Goal: Task Accomplishment & Management: Complete application form

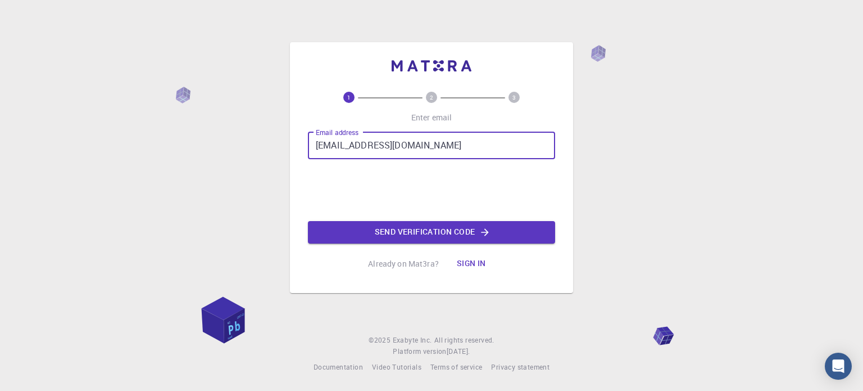
type input "jayendrachoudhary9396@gmail.com"
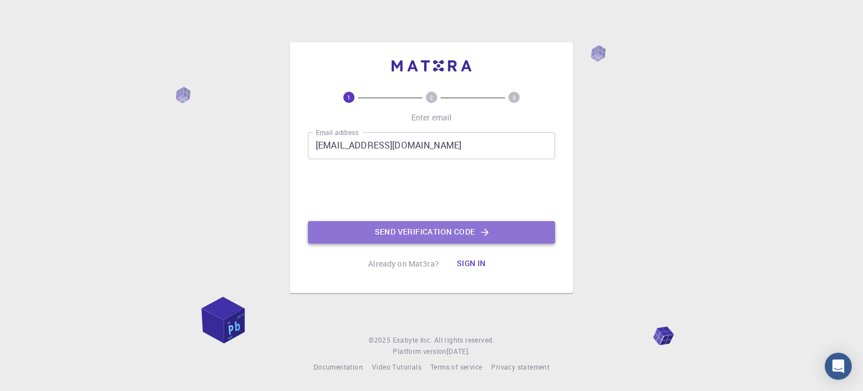
click at [399, 231] on button "Send verification code" at bounding box center [431, 232] width 247 height 22
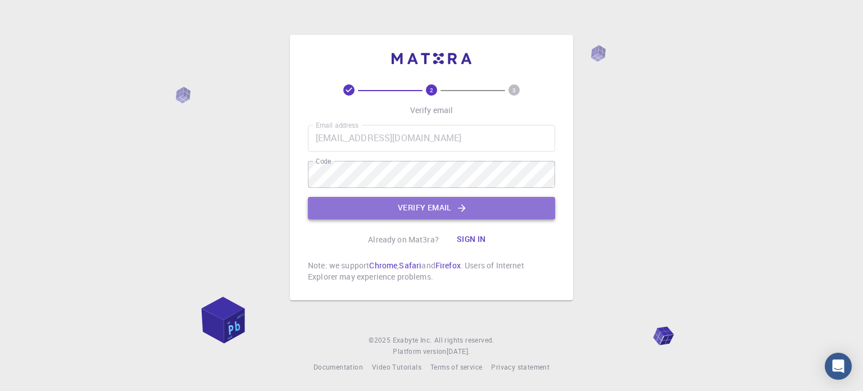
click at [456, 205] on icon "button" at bounding box center [461, 207] width 11 height 11
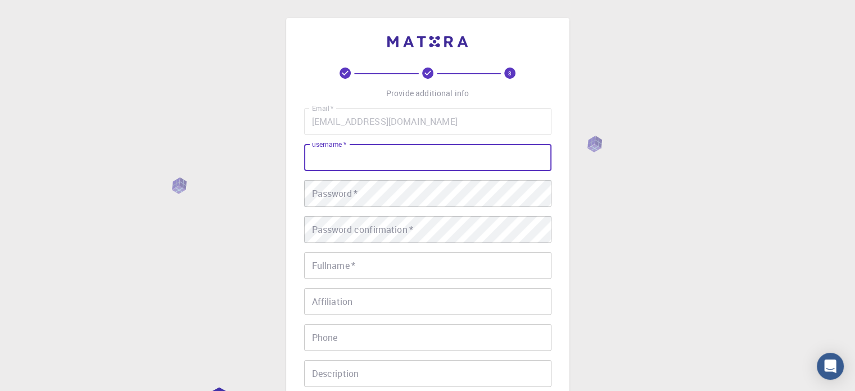
click at [429, 155] on input "username   *" at bounding box center [427, 157] width 247 height 27
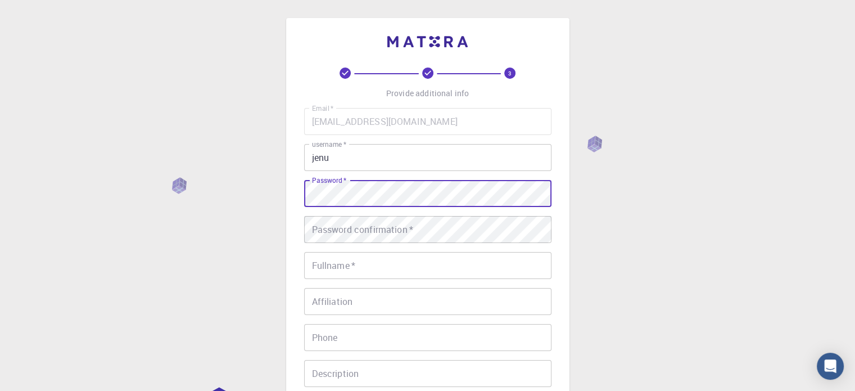
click at [429, 155] on input "jenu" at bounding box center [427, 157] width 247 height 27
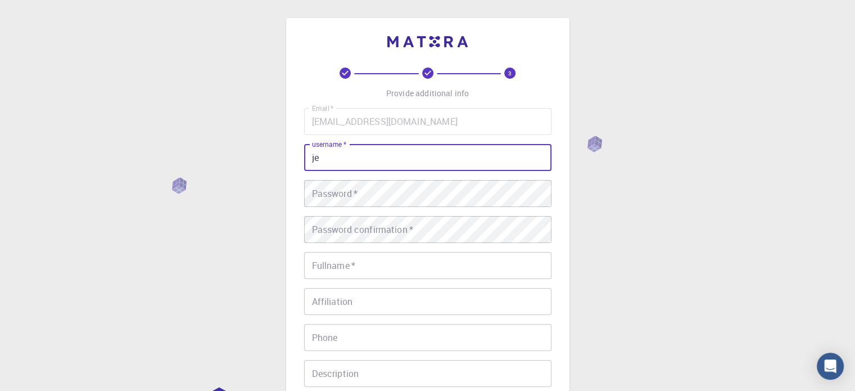
type input "j"
type input "[PERSON_NAME]"
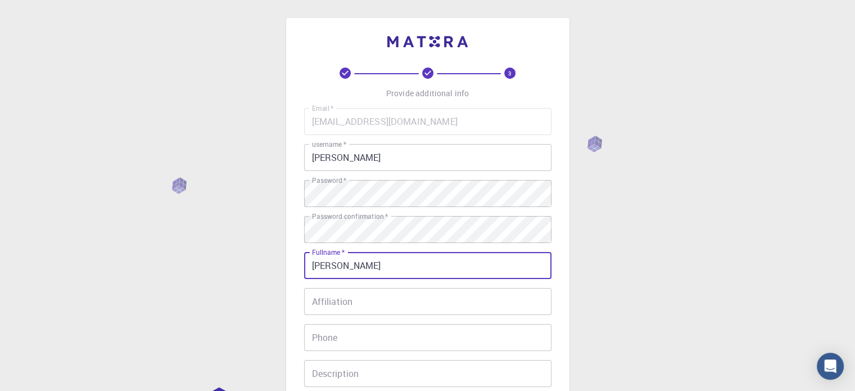
type input "[PERSON_NAME]"
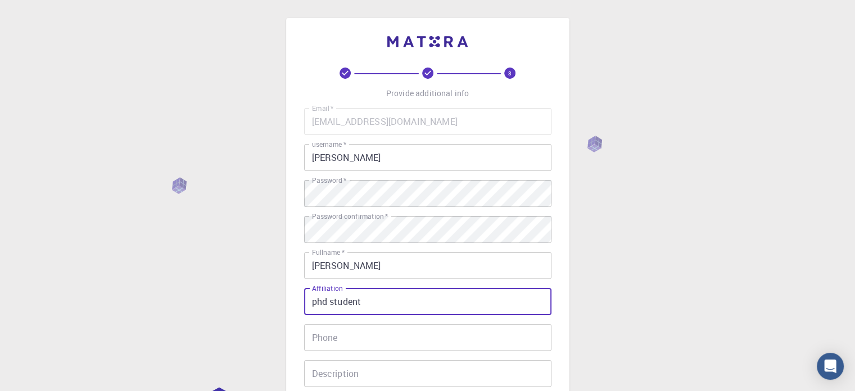
type input "phd student"
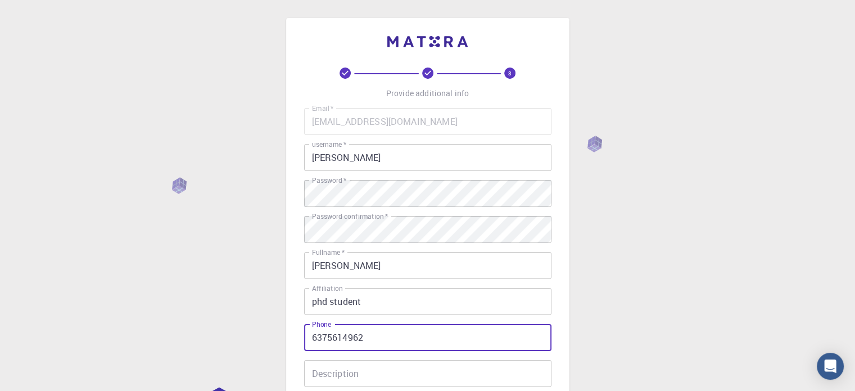
type input "6375614962"
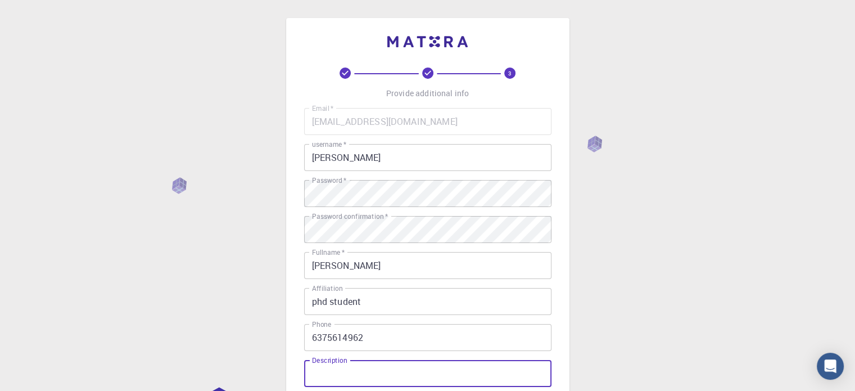
scroll to position [181, 0]
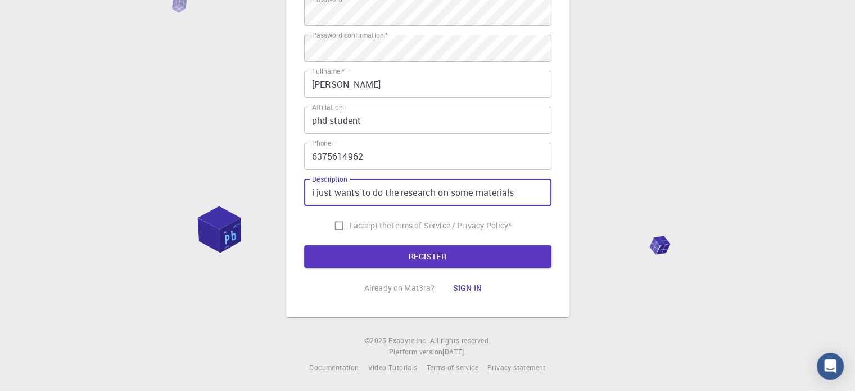
type input "i just wants to do the research on some materials"
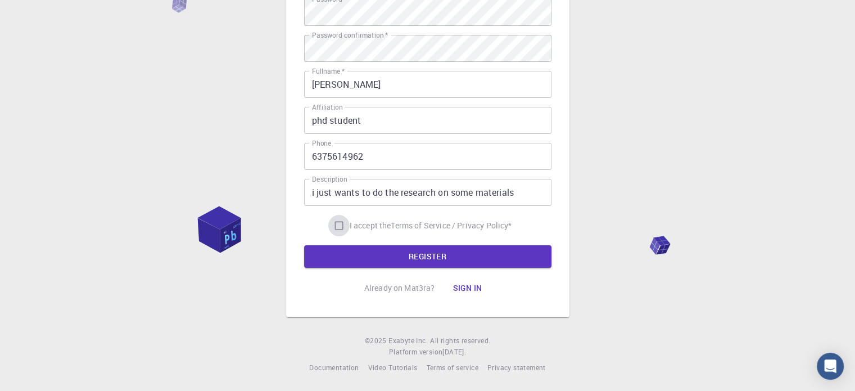
click at [337, 226] on input "I accept the Terms of Service / Privacy Policy *" at bounding box center [338, 225] width 21 height 21
checkbox input "true"
click at [349, 255] on button "REGISTER" at bounding box center [427, 256] width 247 height 22
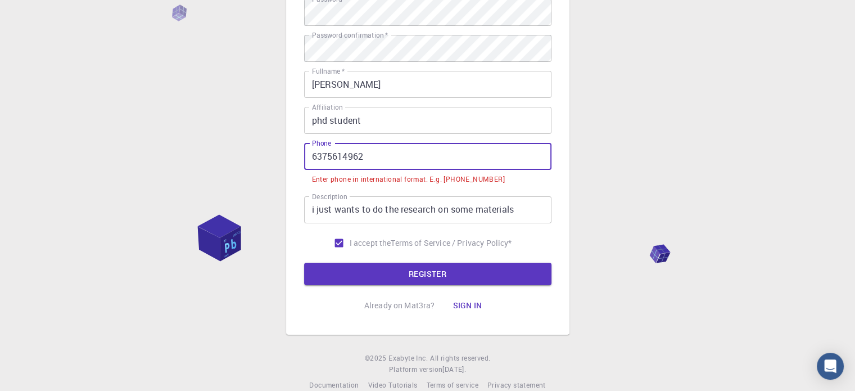
click at [309, 155] on input "6375614962" at bounding box center [427, 156] width 247 height 27
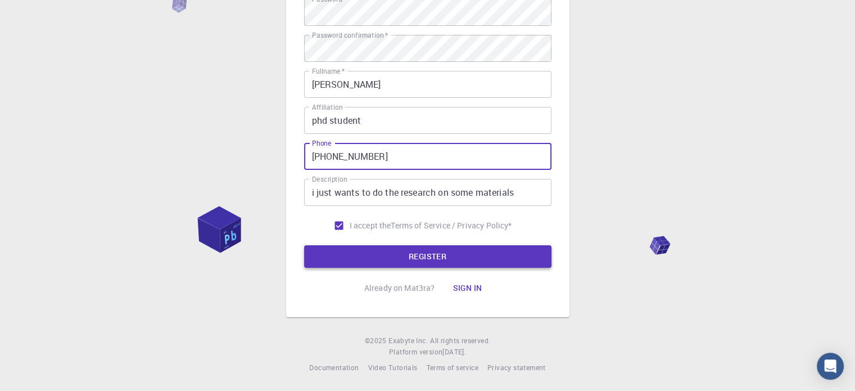
type input "+916375614962"
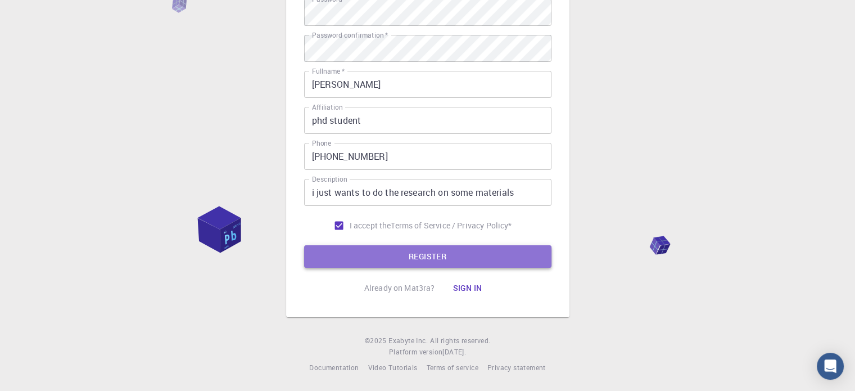
click at [391, 259] on button "REGISTER" at bounding box center [427, 256] width 247 height 22
click at [464, 254] on button "REGISTER" at bounding box center [427, 256] width 247 height 22
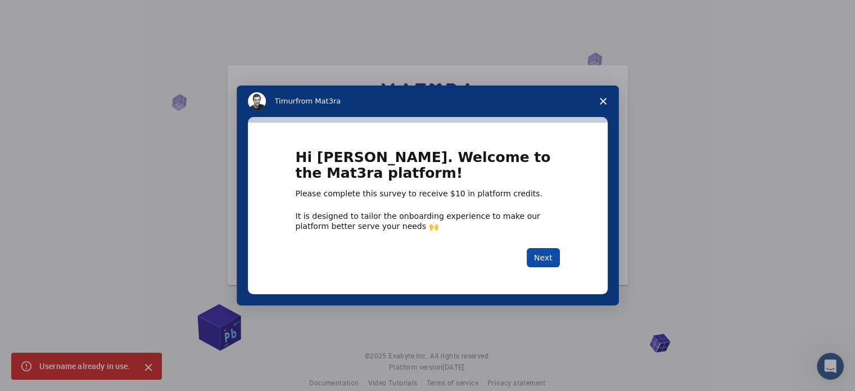
click at [542, 258] on button "Next" at bounding box center [543, 257] width 33 height 19
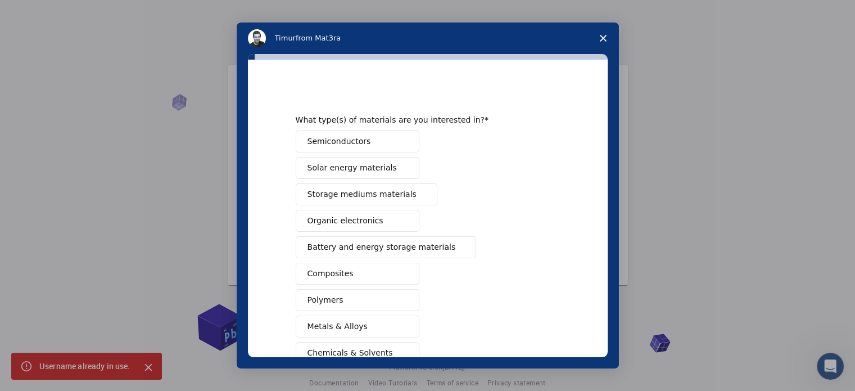
click at [380, 138] on button "Semiconductors" at bounding box center [358, 141] width 124 height 22
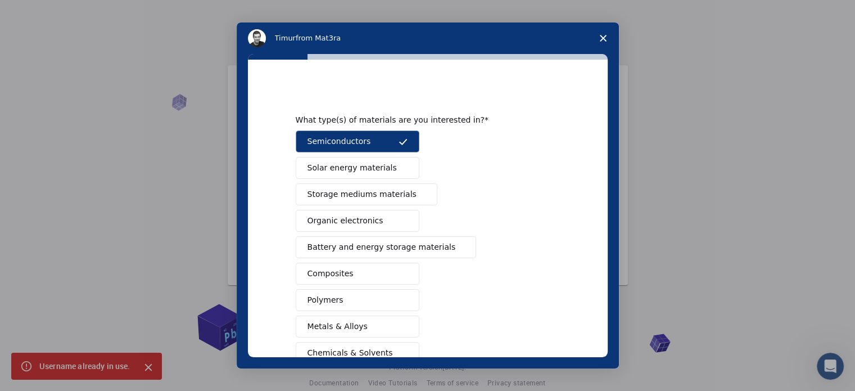
drag, startPoint x: 361, startPoint y: 197, endPoint x: 355, endPoint y: 256, distance: 59.3
click at [355, 256] on div "Semiconductors Solar energy materials Storage mediums materials Organic electro…" at bounding box center [428, 286] width 264 height 312
click at [365, 247] on span "Battery and energy storage materials" at bounding box center [381, 247] width 148 height 12
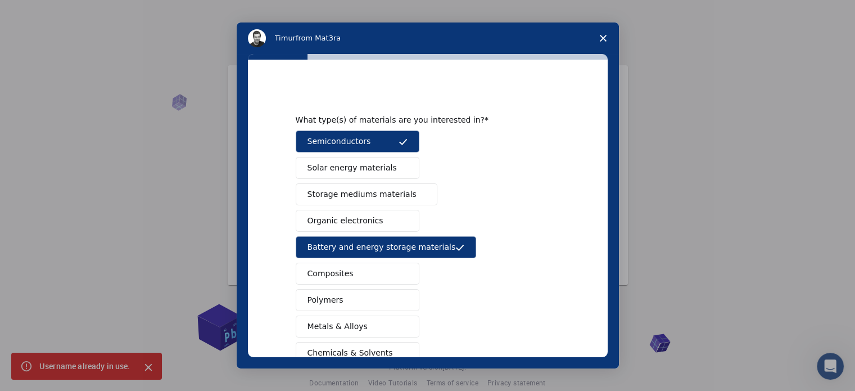
click at [373, 194] on span "Storage mediums materials" at bounding box center [361, 194] width 109 height 12
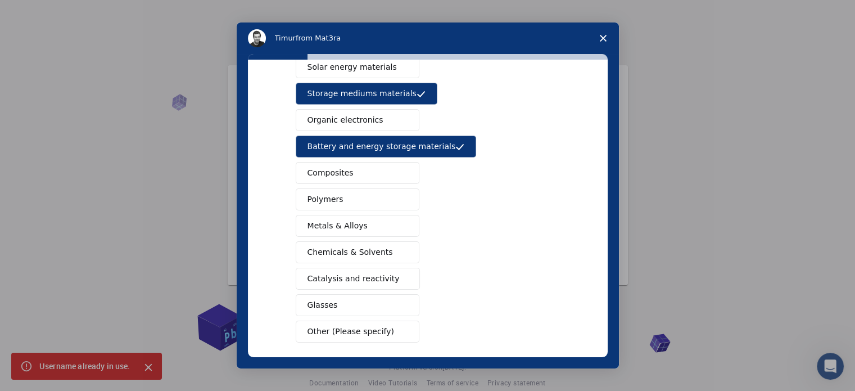
scroll to position [101, 0]
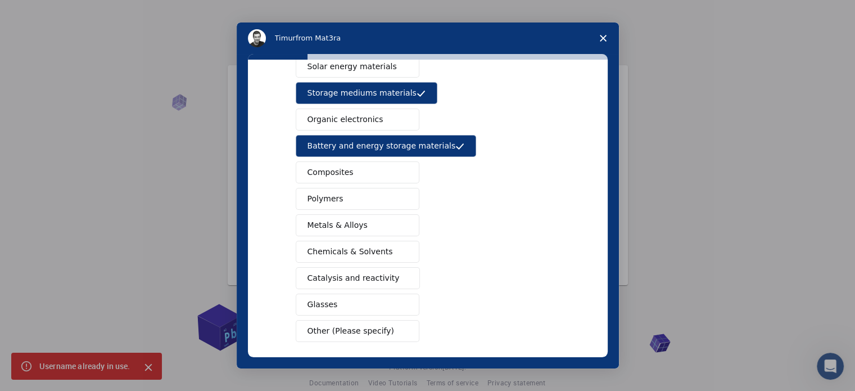
click at [348, 221] on span "Metals & Alloys" at bounding box center [337, 225] width 60 height 12
click at [364, 277] on span "Catalysis and reactivity" at bounding box center [353, 278] width 92 height 12
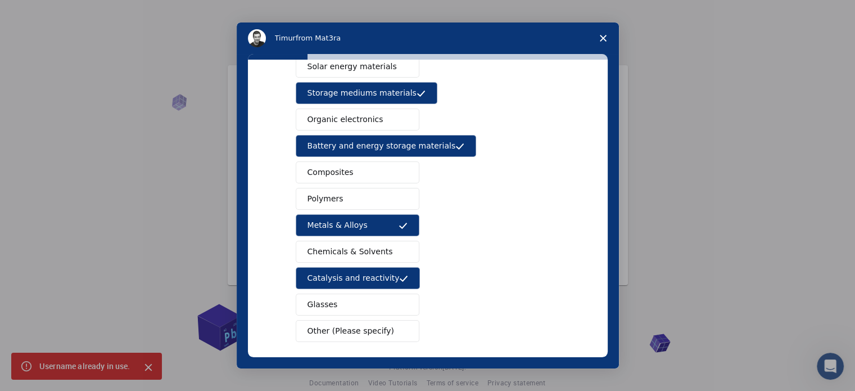
scroll to position [148, 0]
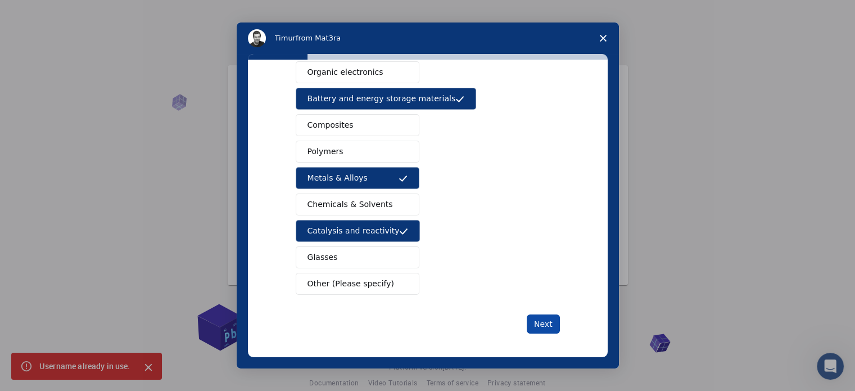
click at [537, 324] on button "Next" at bounding box center [543, 323] width 33 height 19
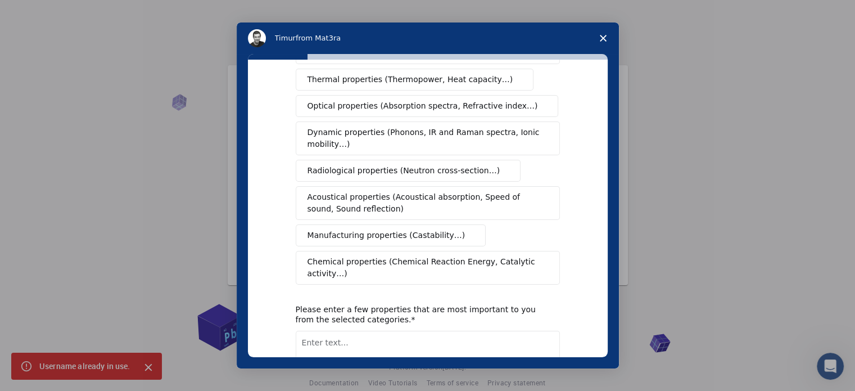
scroll to position [0, 0]
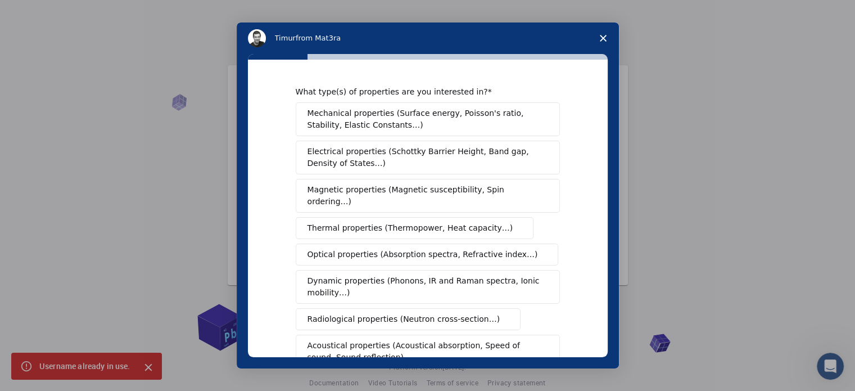
click at [390, 161] on span "Electrical properties (Schottky Barrier Height, Band gap, Density of States…)" at bounding box center [424, 158] width 234 height 24
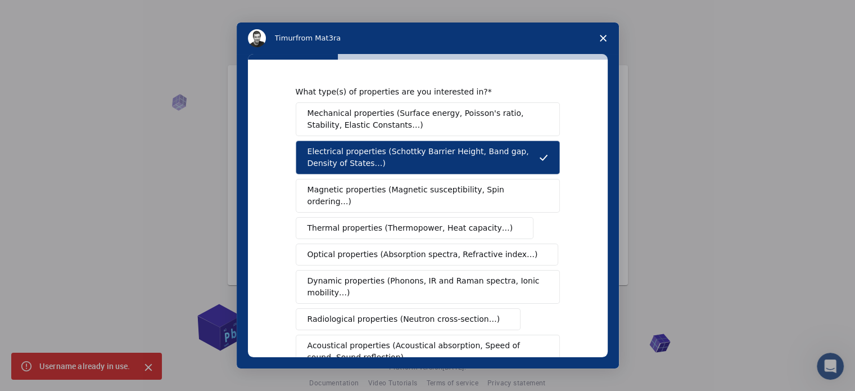
click at [394, 222] on span "Thermal properties (Thermopower, Heat capacity…)" at bounding box center [410, 228] width 206 height 12
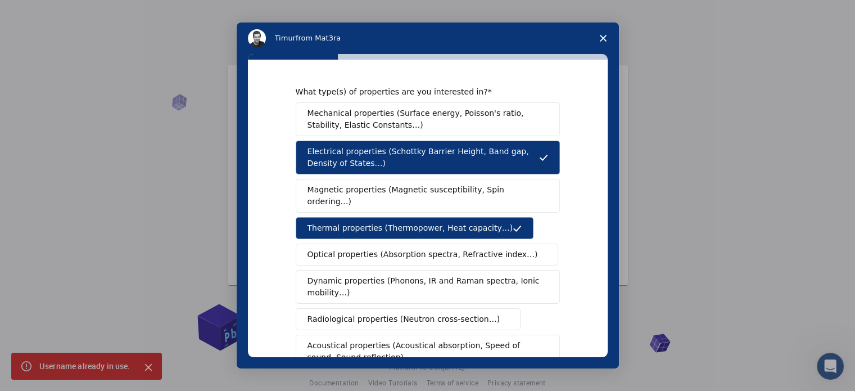
click at [430, 119] on span "Mechanical properties (Surface energy, Poisson's ratio, Stability, Elastic Cons…" at bounding box center [424, 119] width 234 height 24
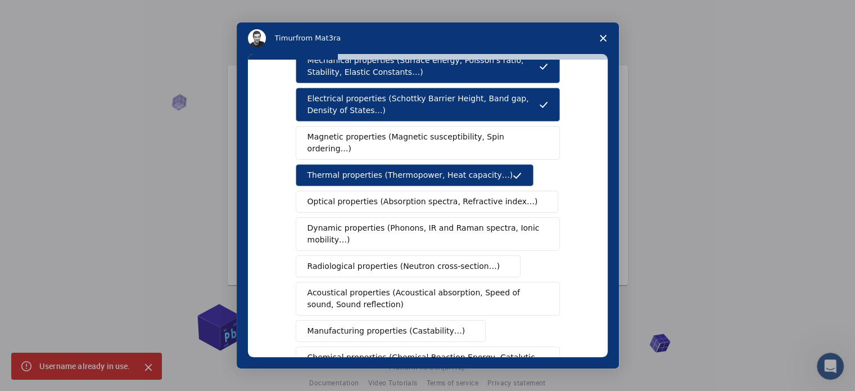
scroll to position [53, 0]
click at [446, 137] on span "Magnetic properties (Magnetic susceptibility, Spin ordering…)" at bounding box center [423, 142] width 232 height 24
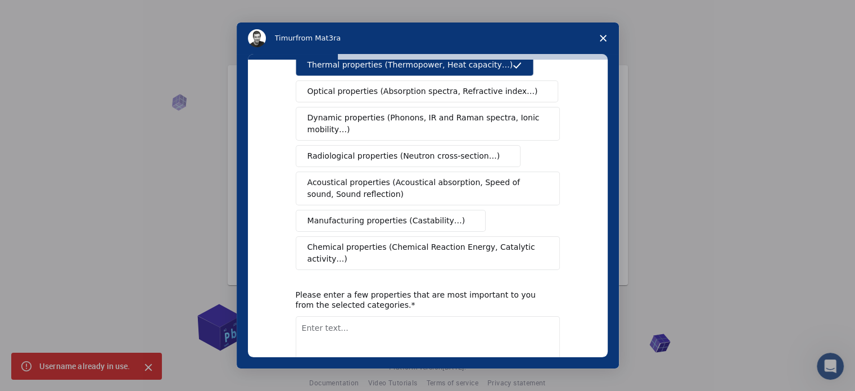
scroll to position [207, 0]
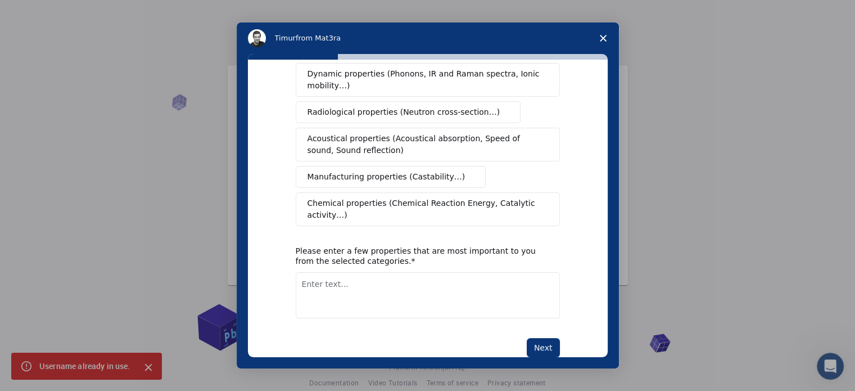
click at [369, 272] on textarea "Enter text..." at bounding box center [428, 295] width 264 height 46
type textarea "b"
type textarea "electrical properties, absorption, thermal energy, stress"
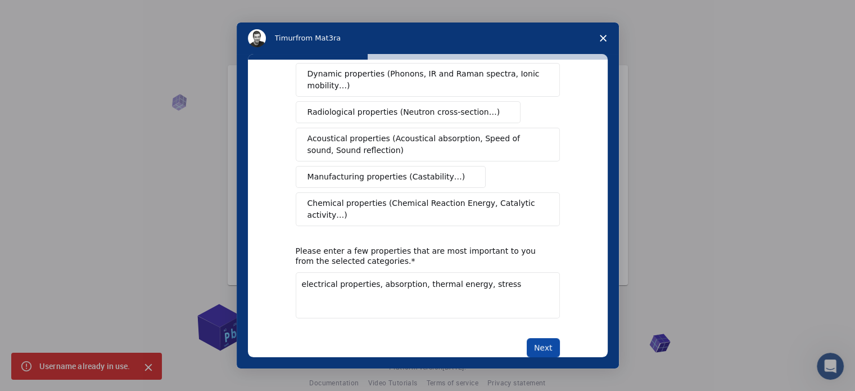
click at [536, 338] on button "Next" at bounding box center [543, 347] width 33 height 19
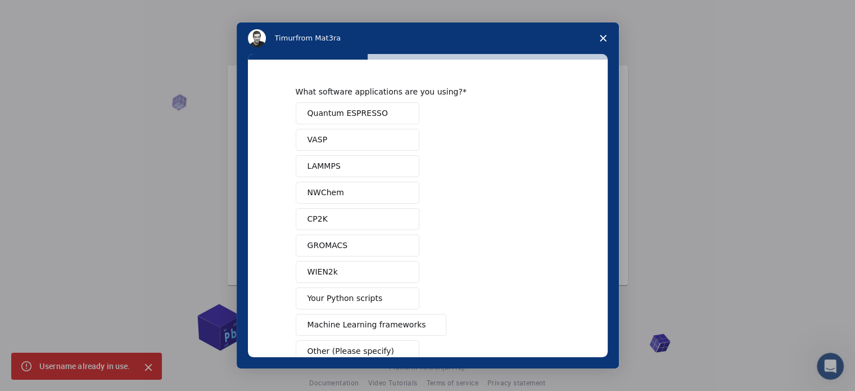
click at [378, 106] on button "Quantum ESPRESSO" at bounding box center [358, 113] width 124 height 22
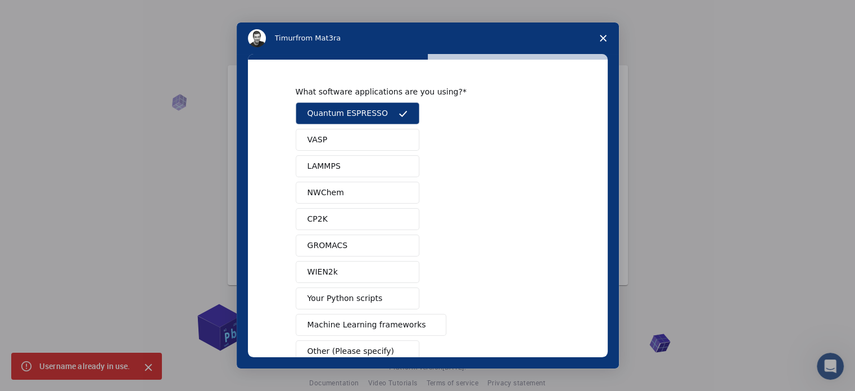
click at [351, 142] on button "VASP" at bounding box center [358, 140] width 124 height 22
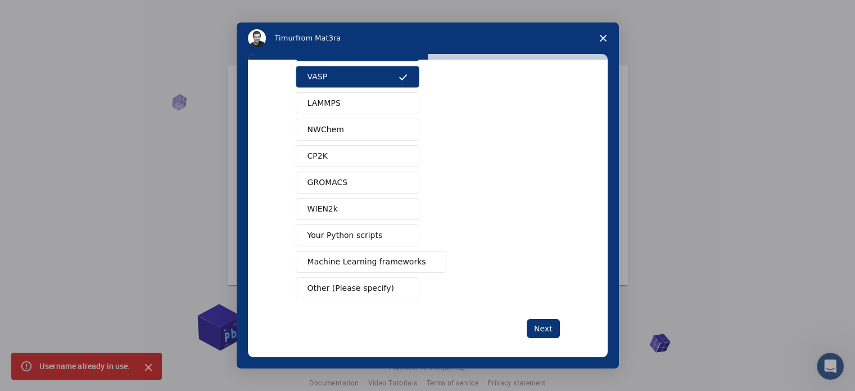
scroll to position [63, 0]
click at [535, 325] on button "Next" at bounding box center [543, 328] width 33 height 19
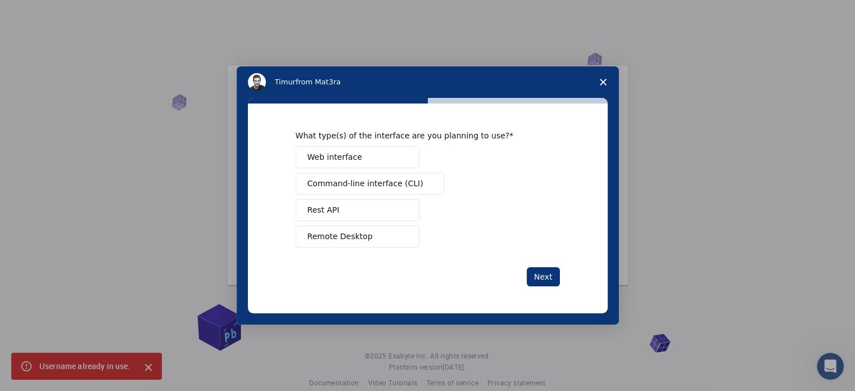
click at [344, 234] on span "Remote Desktop" at bounding box center [339, 236] width 65 height 12
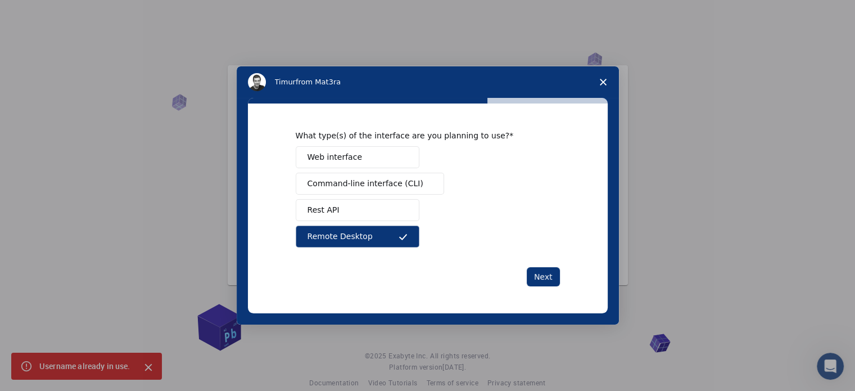
click at [368, 181] on span "Command-line interface (CLI)" at bounding box center [365, 184] width 116 height 12
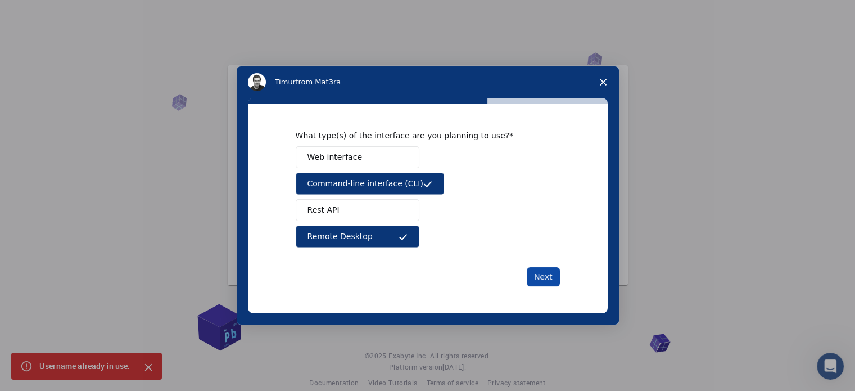
click at [547, 278] on button "Next" at bounding box center [543, 276] width 33 height 19
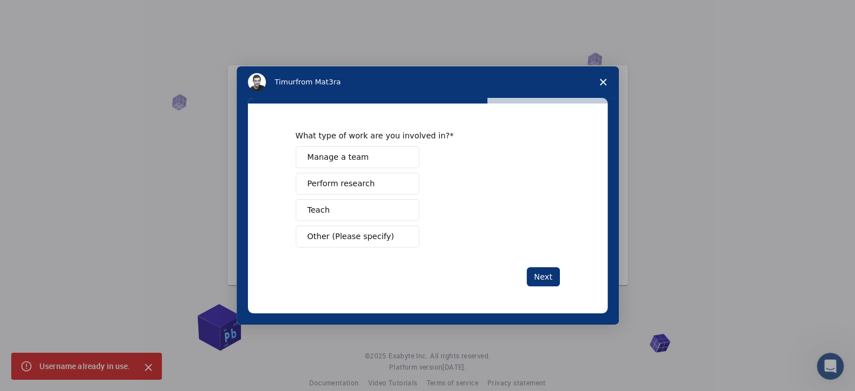
click at [352, 186] on span "Perform research" at bounding box center [340, 184] width 67 height 12
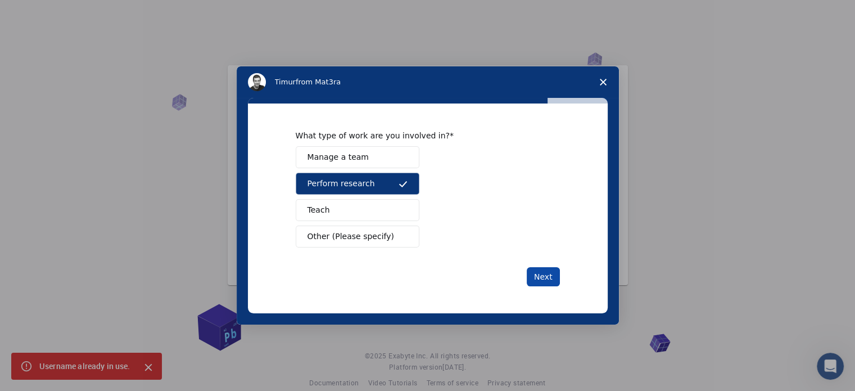
click at [548, 269] on button "Next" at bounding box center [543, 276] width 33 height 19
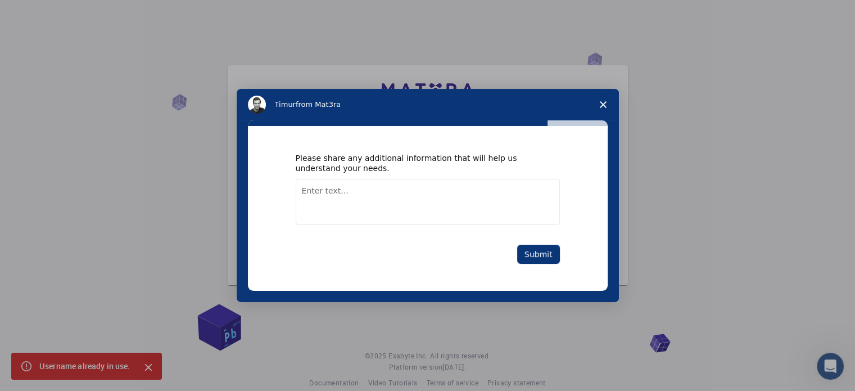
click at [406, 189] on textarea "Enter text..." at bounding box center [428, 202] width 264 height 46
type textarea "i just wants to conduct my research"
click at [534, 254] on button "Submit" at bounding box center [538, 253] width 43 height 19
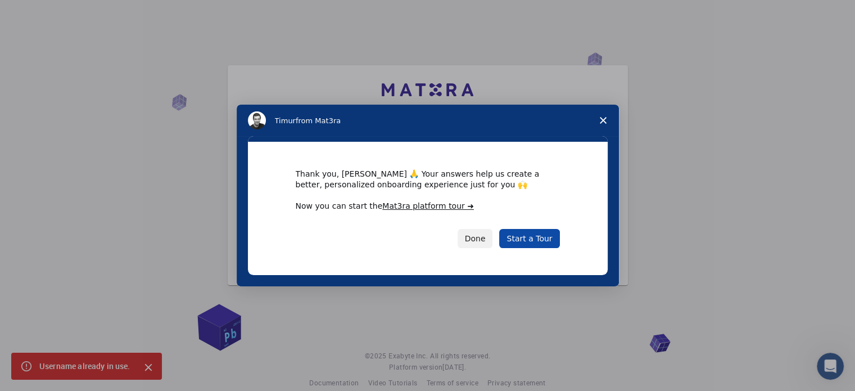
click at [530, 239] on link "Start a Tour" at bounding box center [529, 238] width 60 height 19
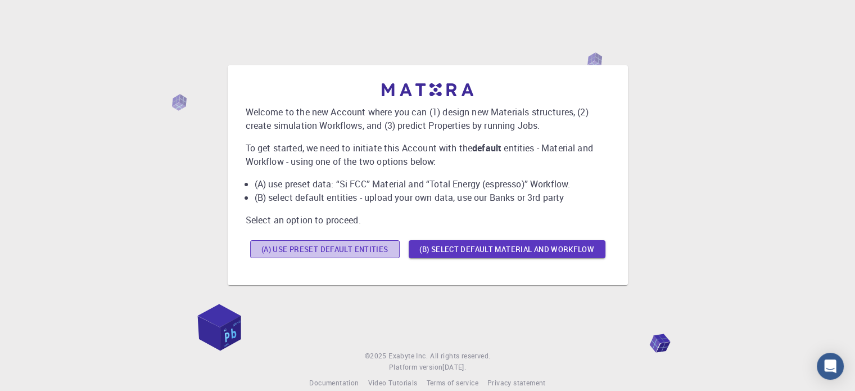
click at [373, 251] on button "(A) Use preset default entities" at bounding box center [324, 249] width 149 height 18
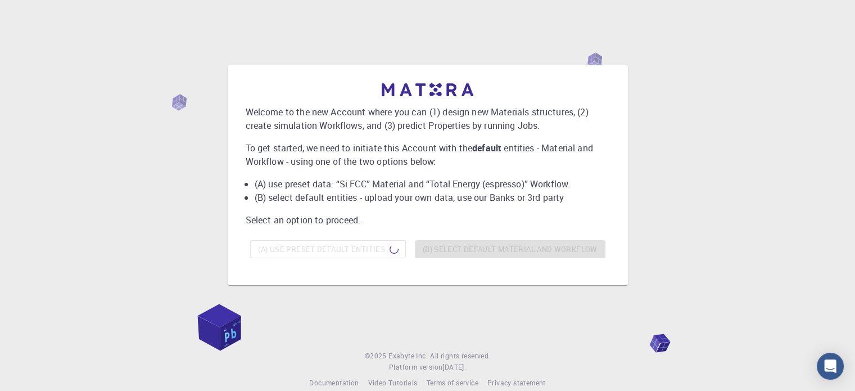
click at [248, 110] on p "Welcome to the new Account where you can (1) design new Materials structures, (…" at bounding box center [428, 118] width 364 height 27
drag, startPoint x: 248, startPoint y: 110, endPoint x: 292, endPoint y: 114, distance: 44.1
click at [292, 114] on p "Welcome to the new Account where you can (1) design new Materials structures, (…" at bounding box center [428, 118] width 364 height 27
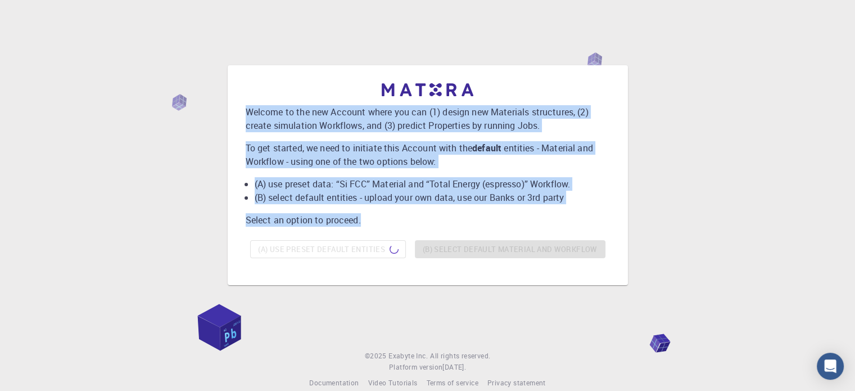
drag, startPoint x: 242, startPoint y: 112, endPoint x: 382, endPoint y: 228, distance: 182.0
click at [382, 228] on div "Welcome to the new Account where you can (1) design new Materials structures, (…" at bounding box center [428, 175] width 382 height 202
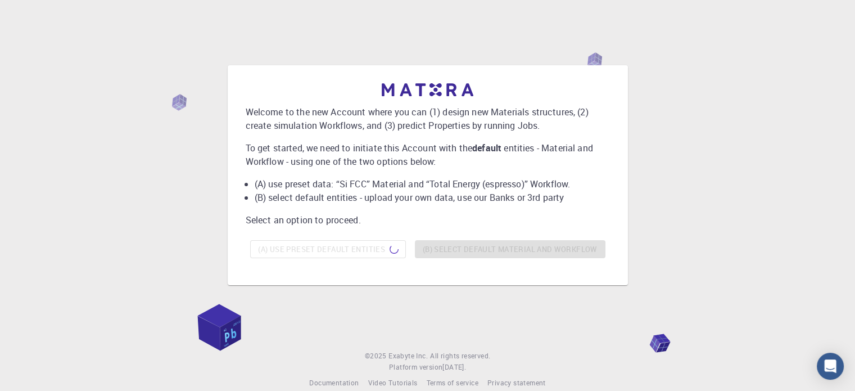
click at [187, 72] on div "Welcome to the new Account where you can (1) design new Materials structures, (…" at bounding box center [427, 174] width 828 height 287
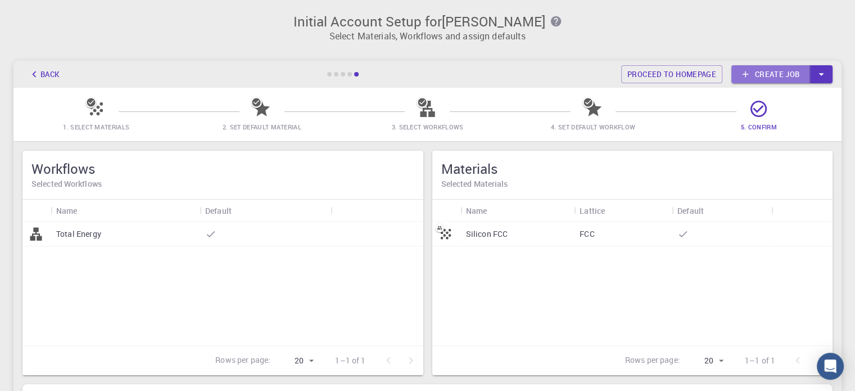
click at [791, 74] on link "Create job" at bounding box center [770, 74] width 79 height 18
click at [214, 235] on icon at bounding box center [210, 233] width 11 height 11
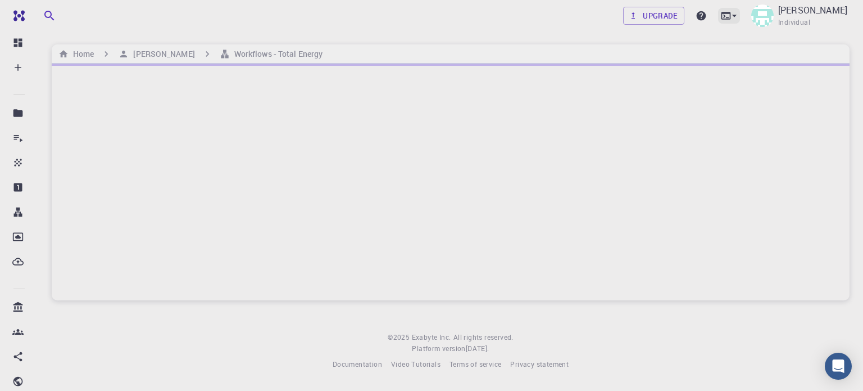
click at [731, 17] on icon at bounding box center [727, 15] width 10 height 7
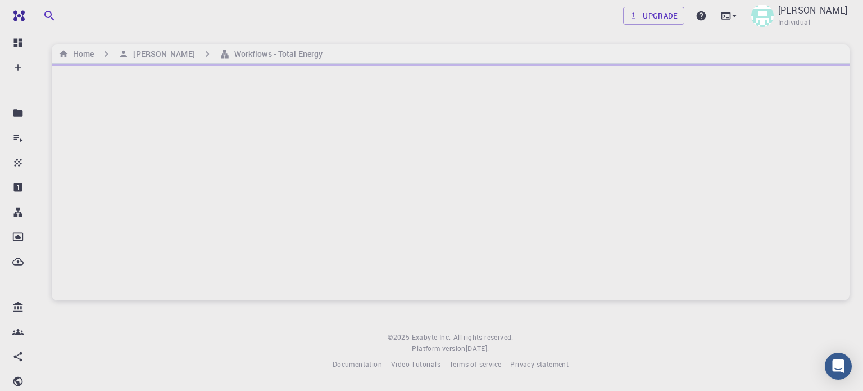
click at [740, 21] on icon at bounding box center [734, 15] width 11 height 11
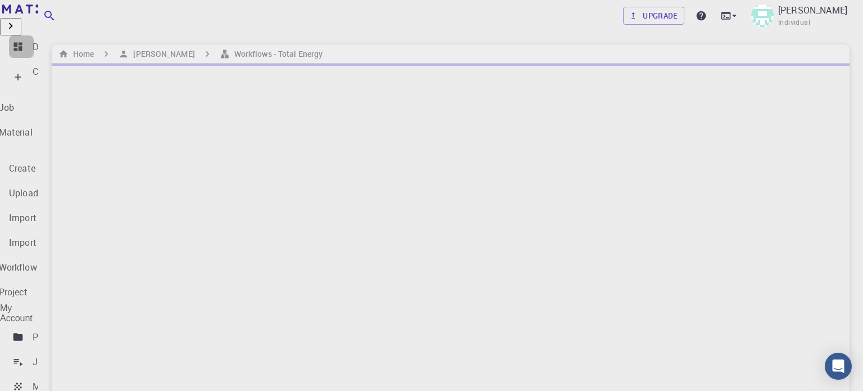
click at [71, 42] on p "Dashboard" at bounding box center [55, 46] width 44 height 13
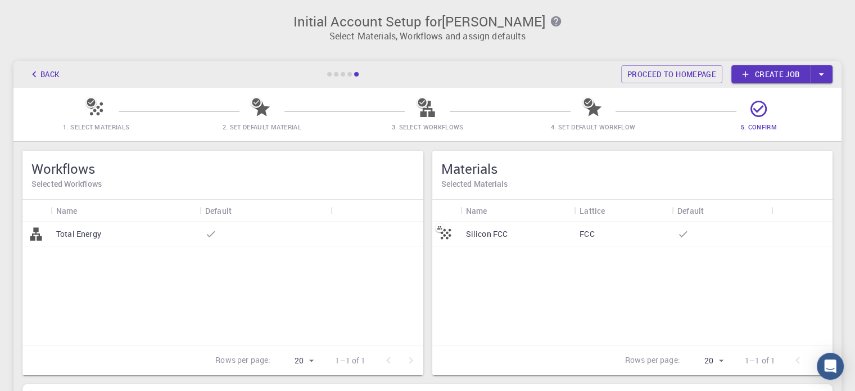
click at [565, 238] on div "Silicon FCC" at bounding box center [517, 233] width 114 height 25
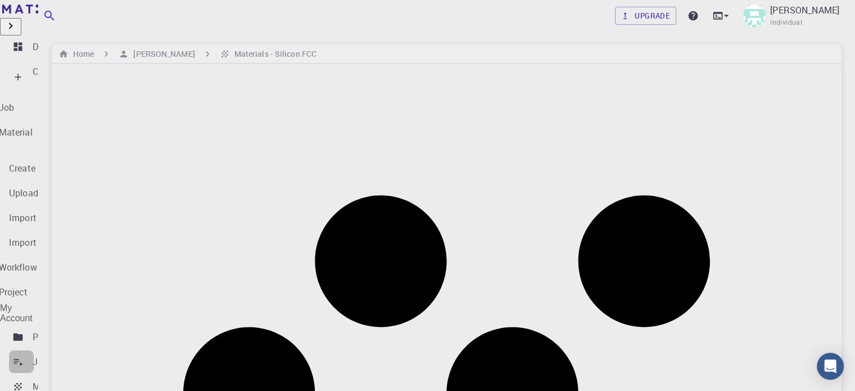
click at [53, 355] on div "Jobs" at bounding box center [43, 361] width 20 height 13
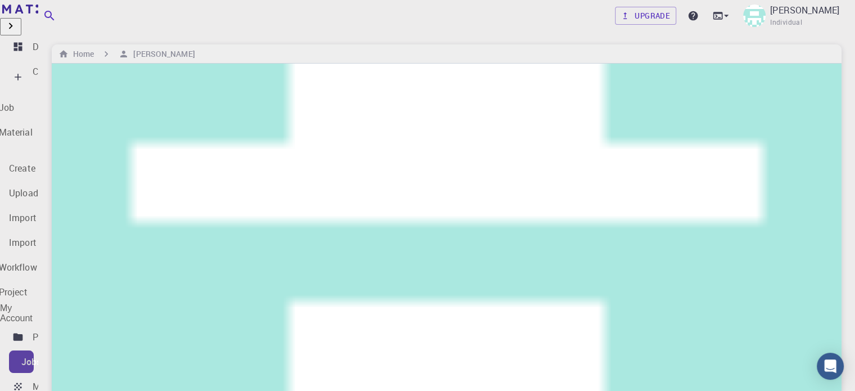
click at [42, 355] on div "Jobs" at bounding box center [31, 361] width 20 height 13
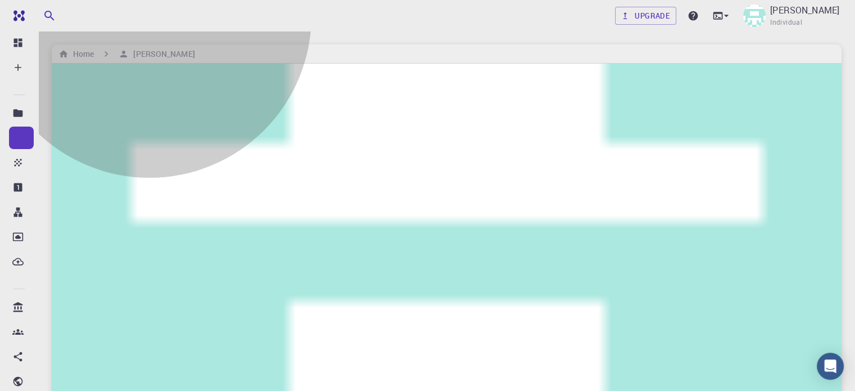
type input "gJsJXFs5Lpjg2qu94"
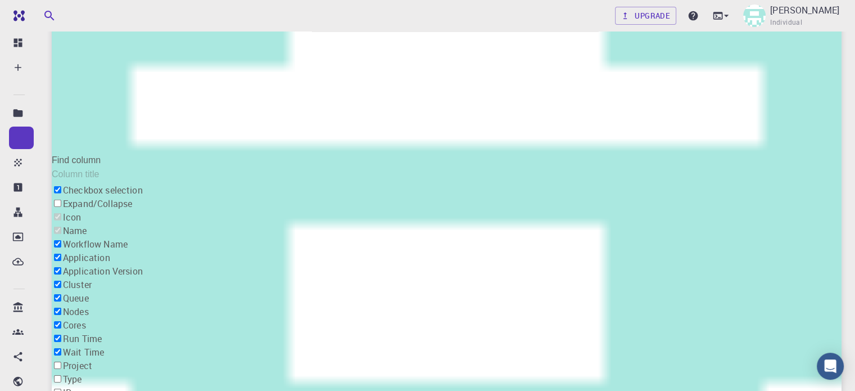
scroll to position [125, 0]
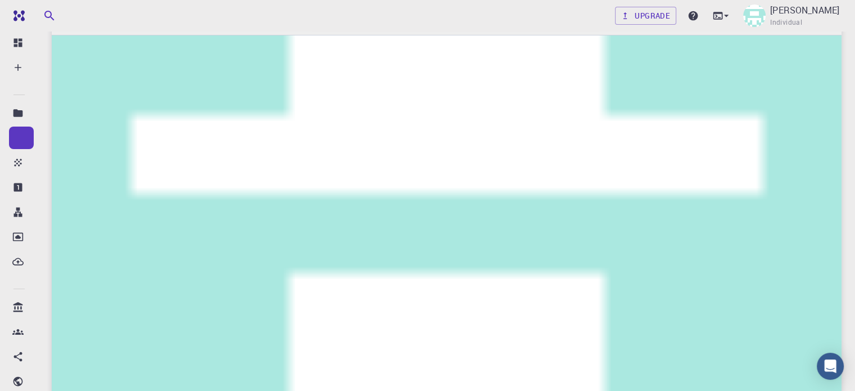
scroll to position [26, 0]
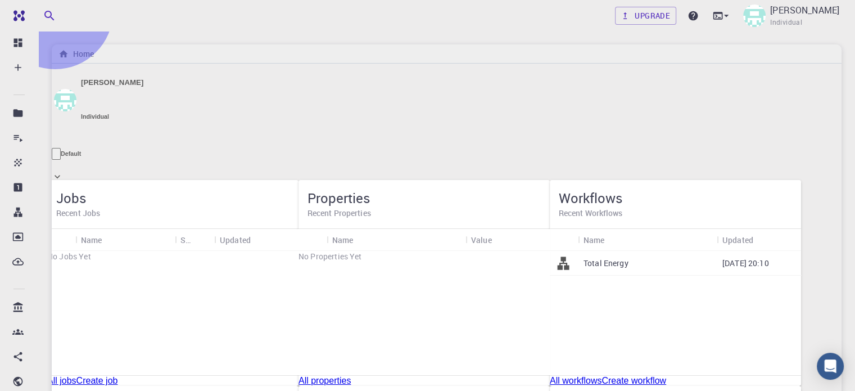
click at [351, 375] on link "All properties" at bounding box center [324, 380] width 52 height 10
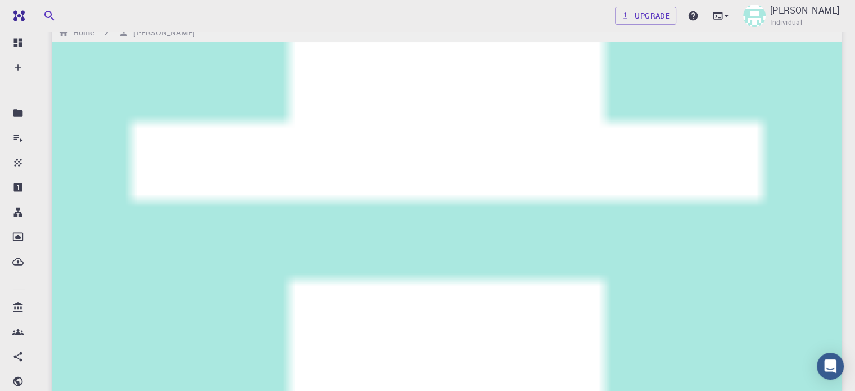
scroll to position [19, 0]
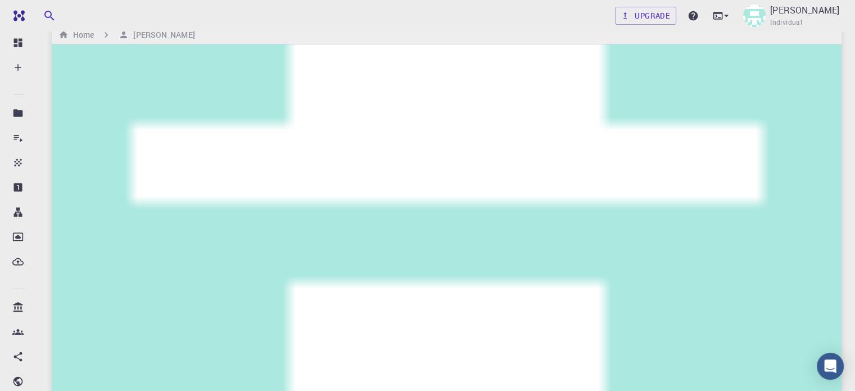
checkbox input "true"
checkbox input "false"
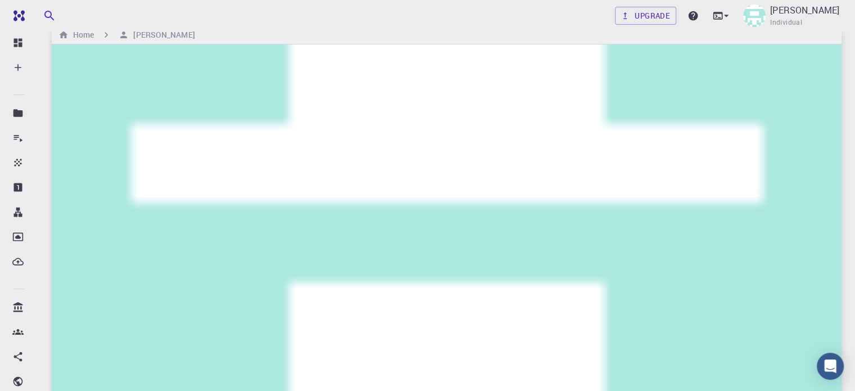
checkbox input "false"
